Goal: Find contact information: Find contact information

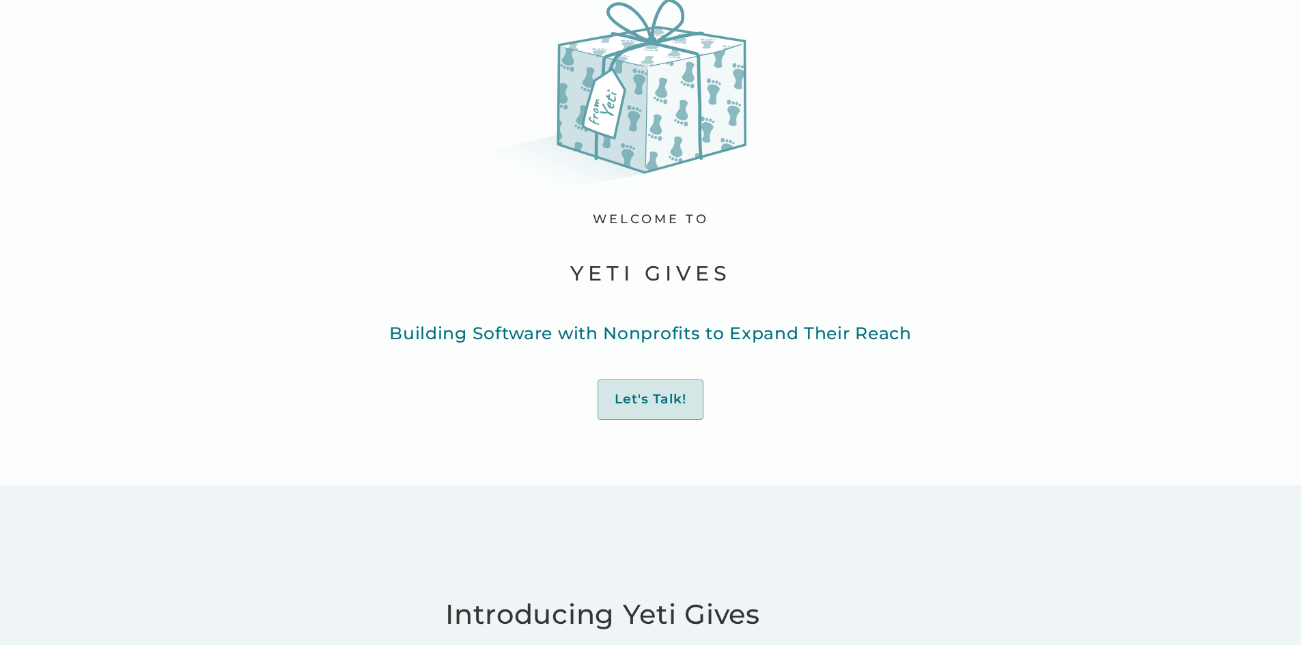
scroll to position [137, 0]
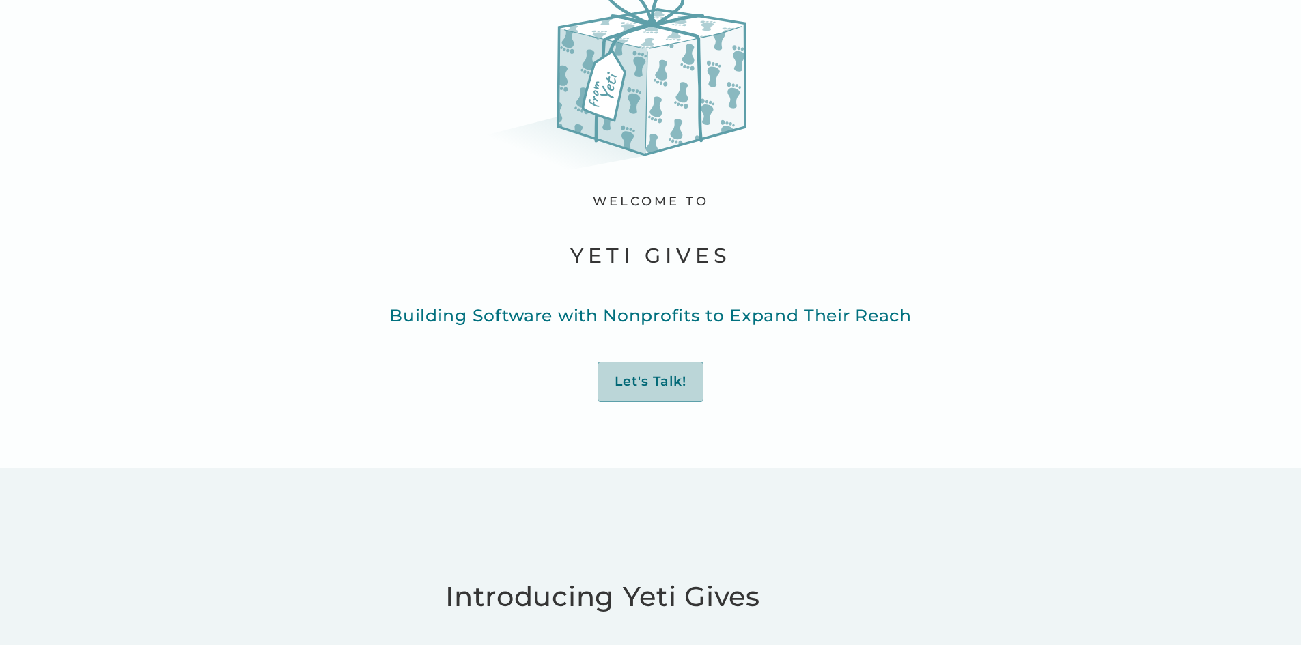
click at [676, 370] on link "Let's Talk!" at bounding box center [650, 382] width 106 height 40
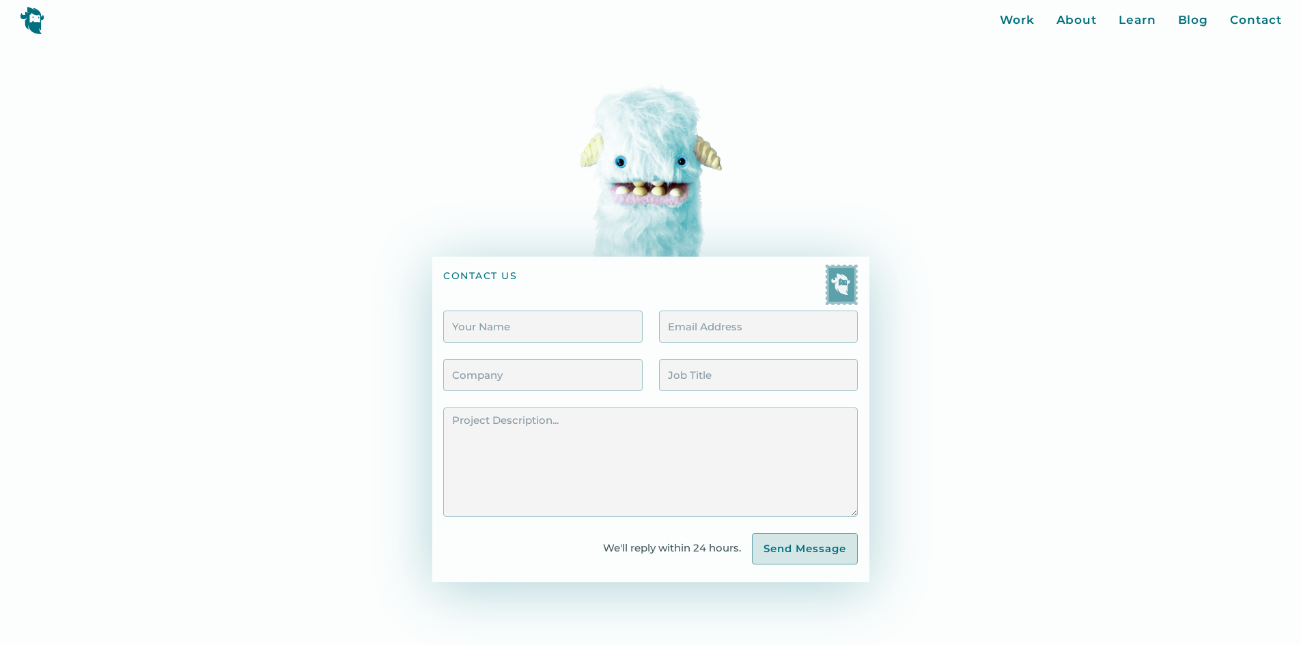
click at [31, 30] on img at bounding box center [32, 20] width 25 height 28
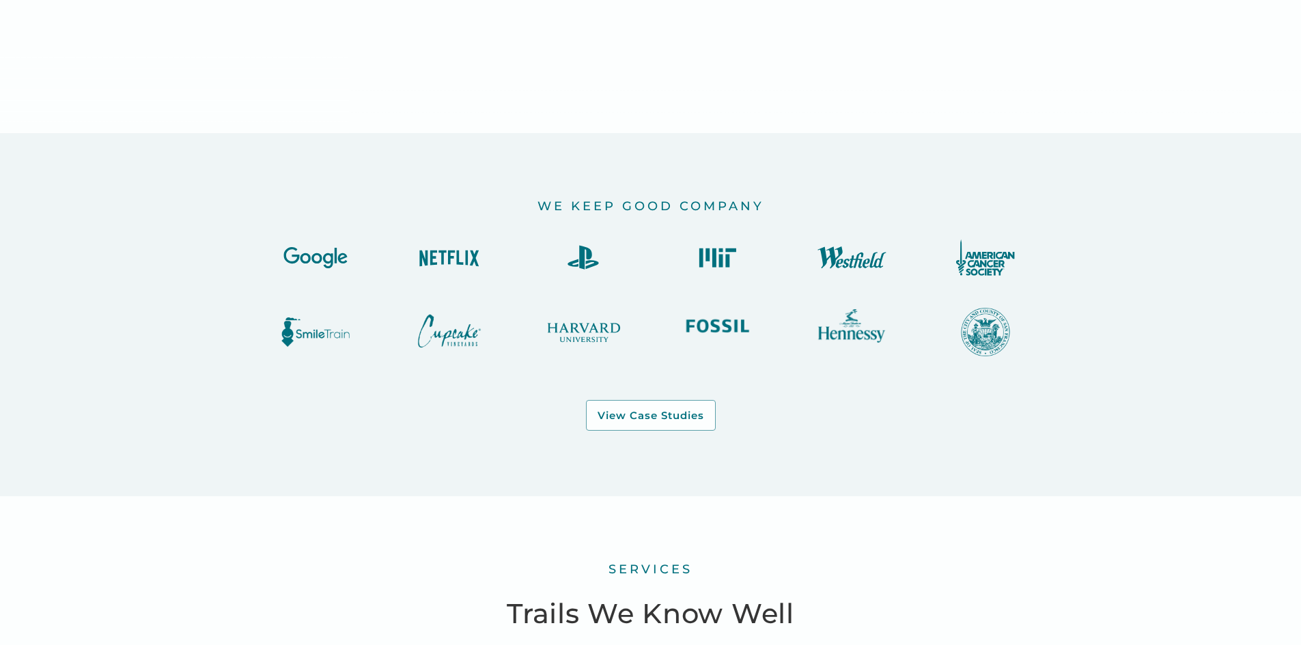
scroll to position [1366, 0]
